Goal: Find specific page/section: Find specific page/section

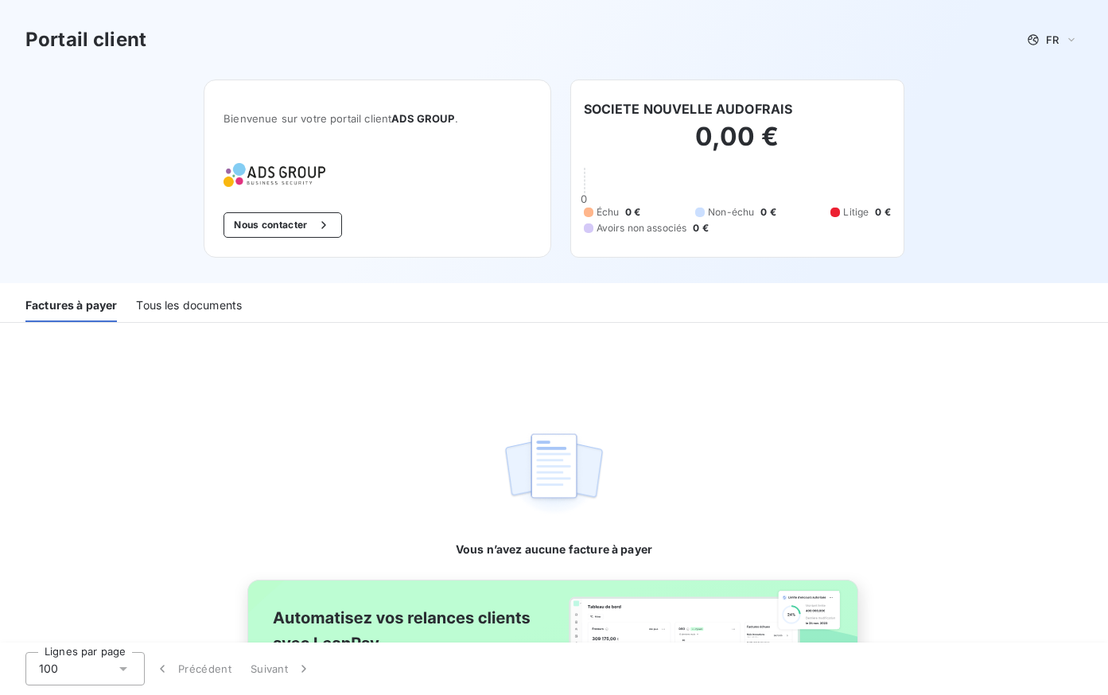
click at [180, 293] on div "Tous les documents" at bounding box center [189, 305] width 106 height 33
